Goal: Task Accomplishment & Management: Use online tool/utility

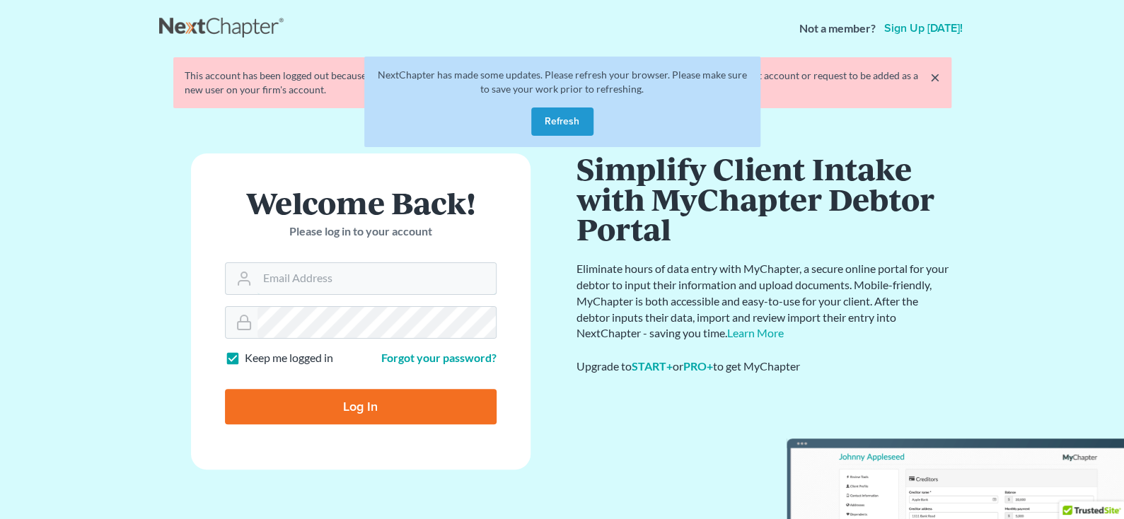
type input "[PERSON_NAME][EMAIL_ADDRESS][DOMAIN_NAME]"
click at [361, 401] on input "Log In" at bounding box center [361, 406] width 272 height 35
type input "Thinking..."
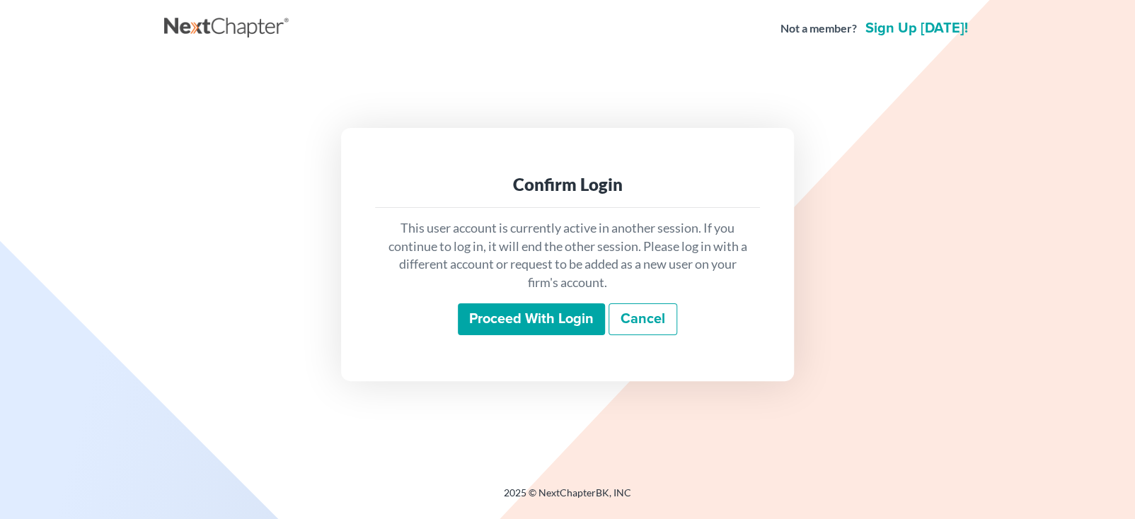
click at [538, 315] on input "Proceed with login" at bounding box center [531, 320] width 147 height 33
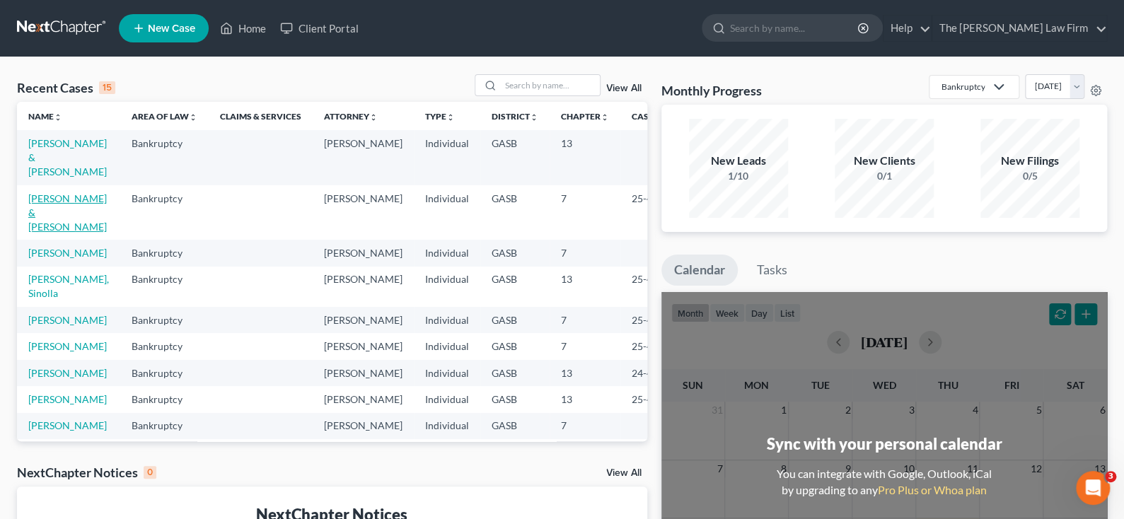
click at [39, 221] on link "Askew, Sidney & Jaime" at bounding box center [67, 212] width 79 height 40
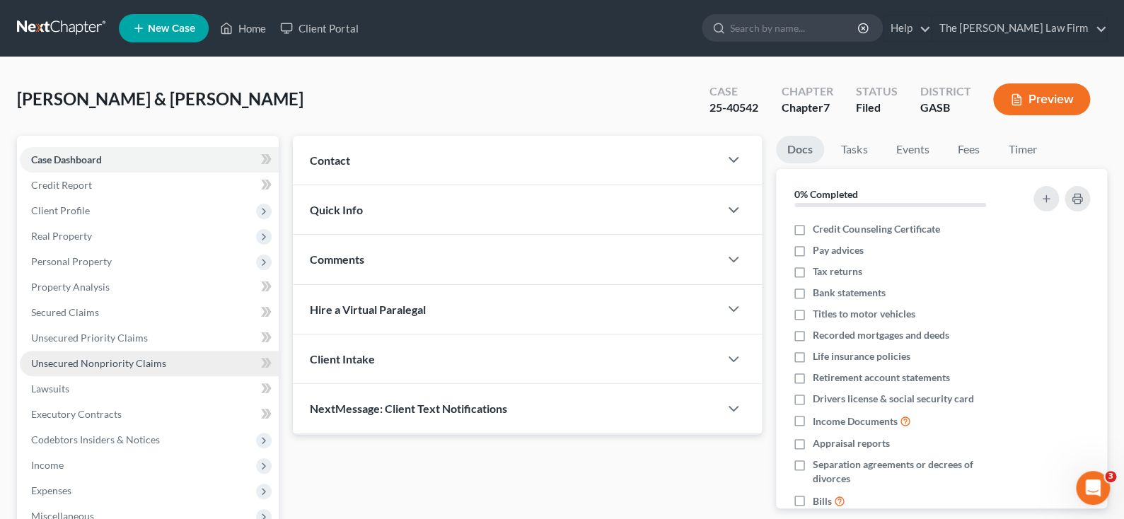
drag, startPoint x: 106, startPoint y: 362, endPoint x: 115, endPoint y: 363, distance: 9.2
click at [106, 362] on span "Unsecured Nonpriority Claims" at bounding box center [98, 363] width 135 height 12
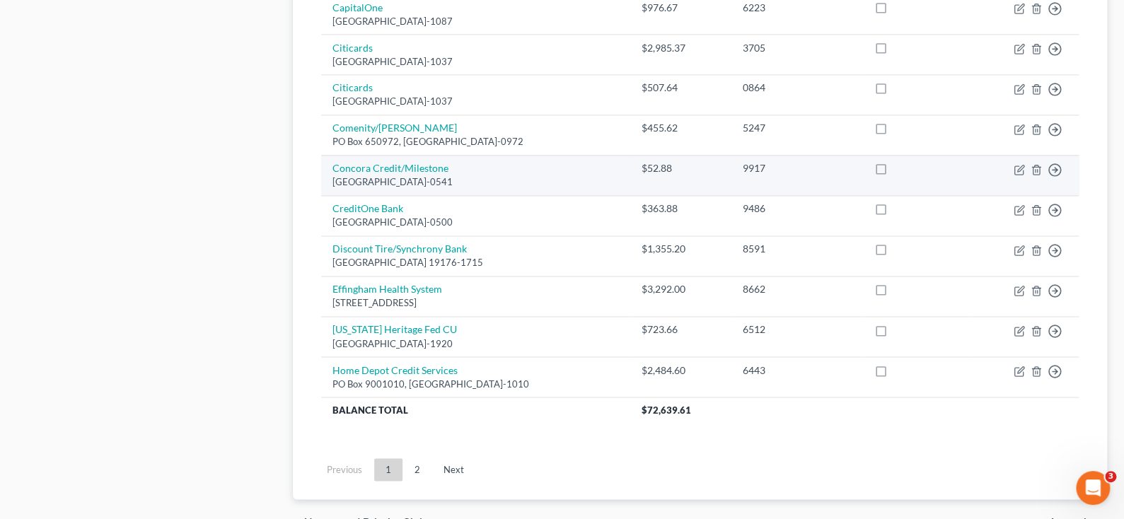
scroll to position [1061, 0]
